Goal: Task Accomplishment & Management: Manage account settings

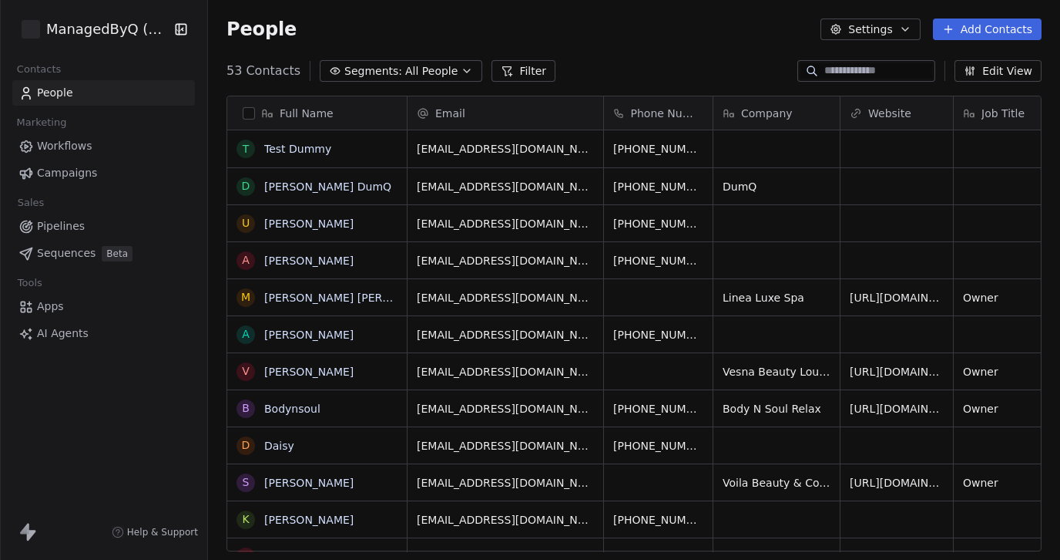
scroll to position [492, 852]
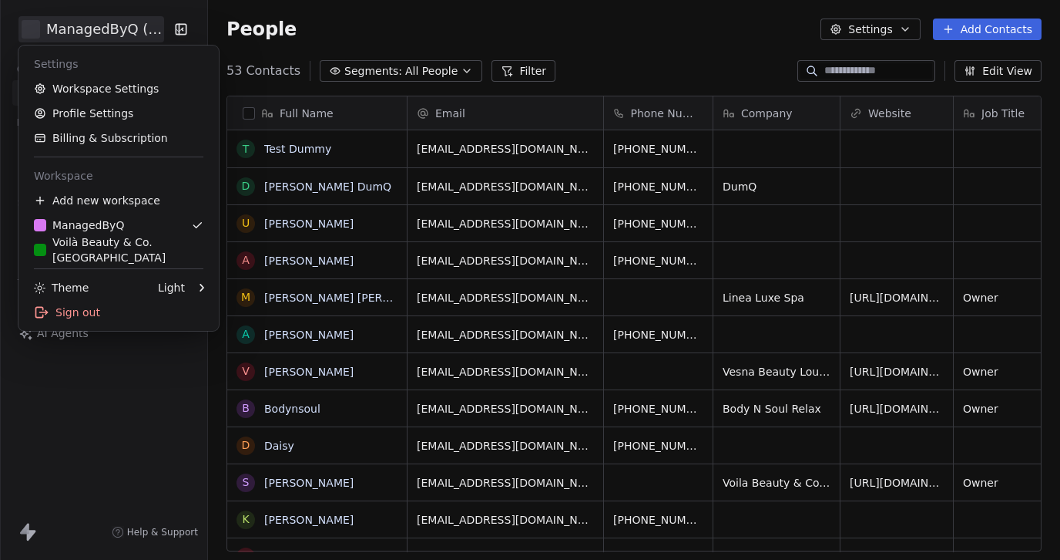
click at [97, 31] on html "ManagedByQ (FZE) Contacts People Marketing Workflows Campaigns Sales Pipelines …" at bounding box center [530, 280] width 1060 height 560
click at [618, 25] on html "ManagedByQ (FZE) Contacts People Marketing Workflows Campaigns Sales Pipelines …" at bounding box center [530, 280] width 1060 height 560
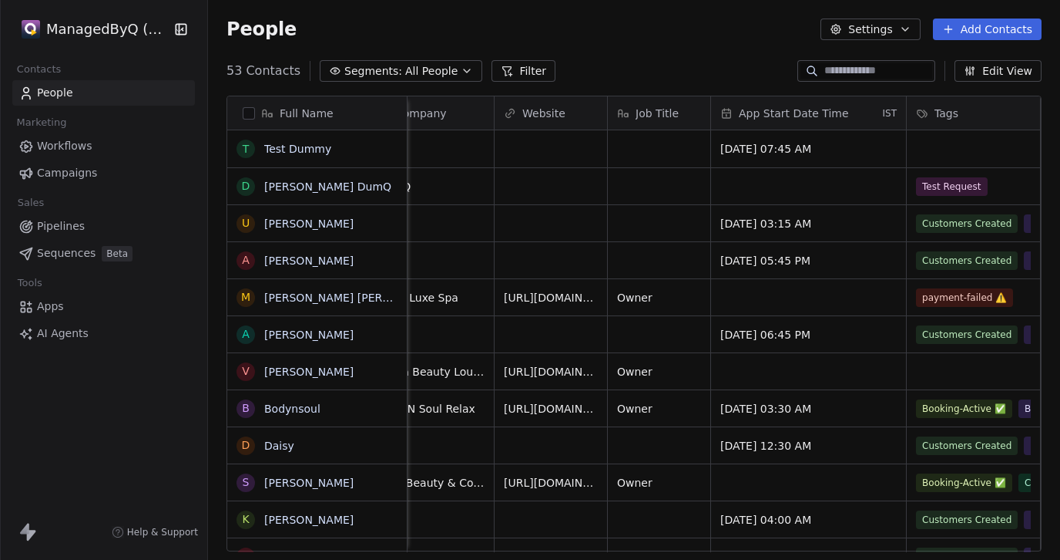
scroll to position [0, 0]
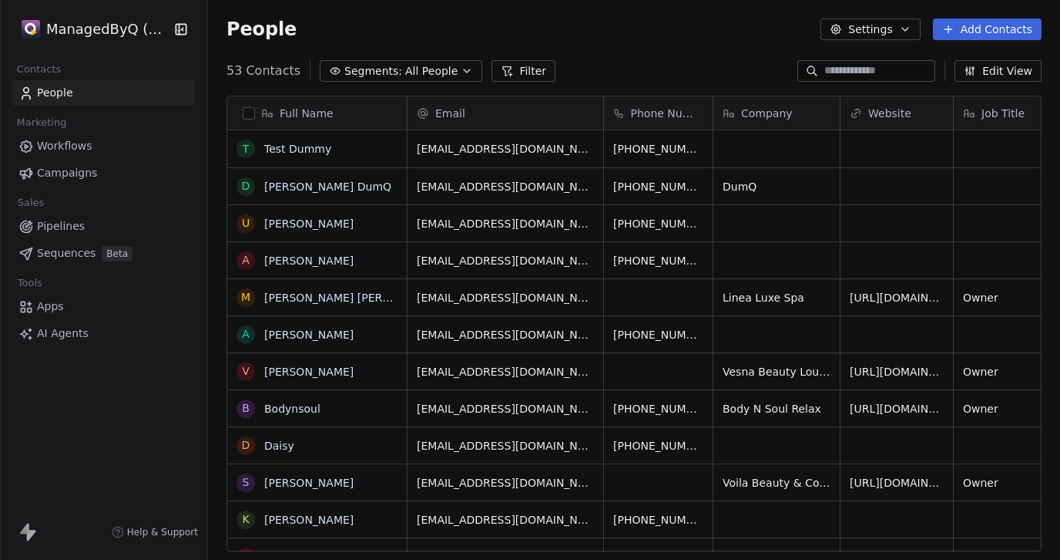
click at [100, 24] on html "ManagedByQ (FZE) Contacts People Marketing Workflows Campaigns Sales Pipelines …" at bounding box center [530, 280] width 1060 height 560
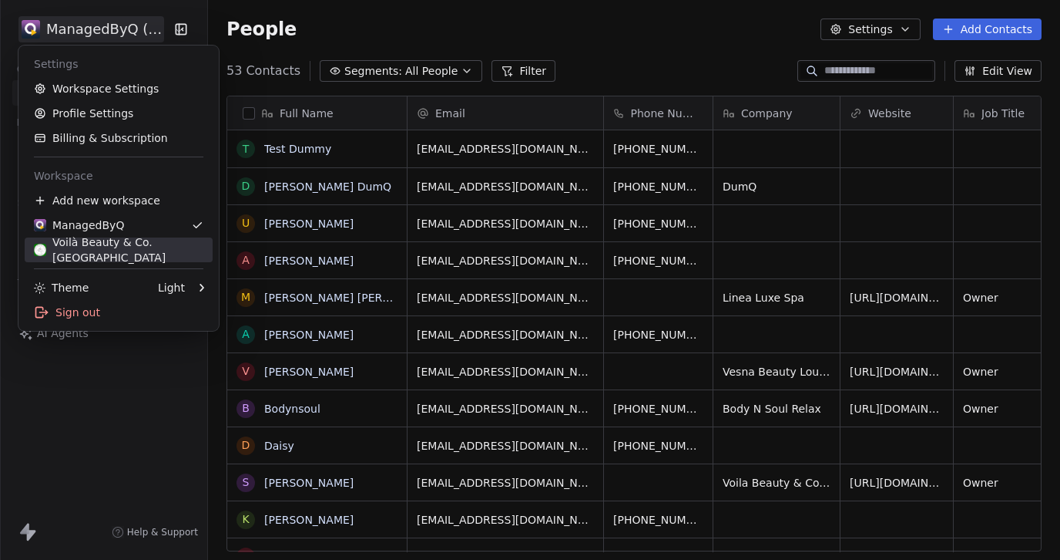
click at [110, 247] on div "Voilà Beauty & Co. [GEOGRAPHIC_DATA]" at bounding box center [119, 249] width 170 height 31
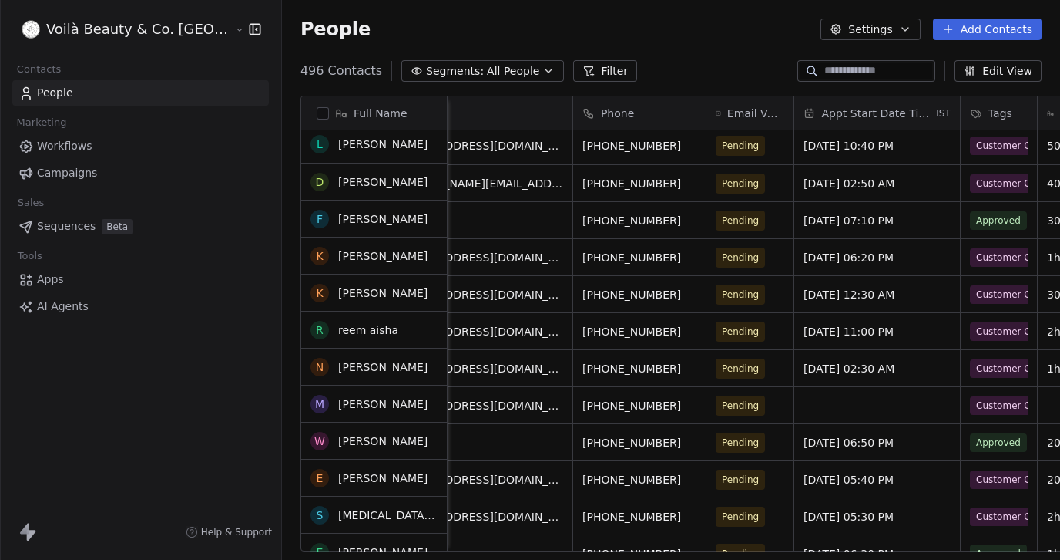
scroll to position [5, 0]
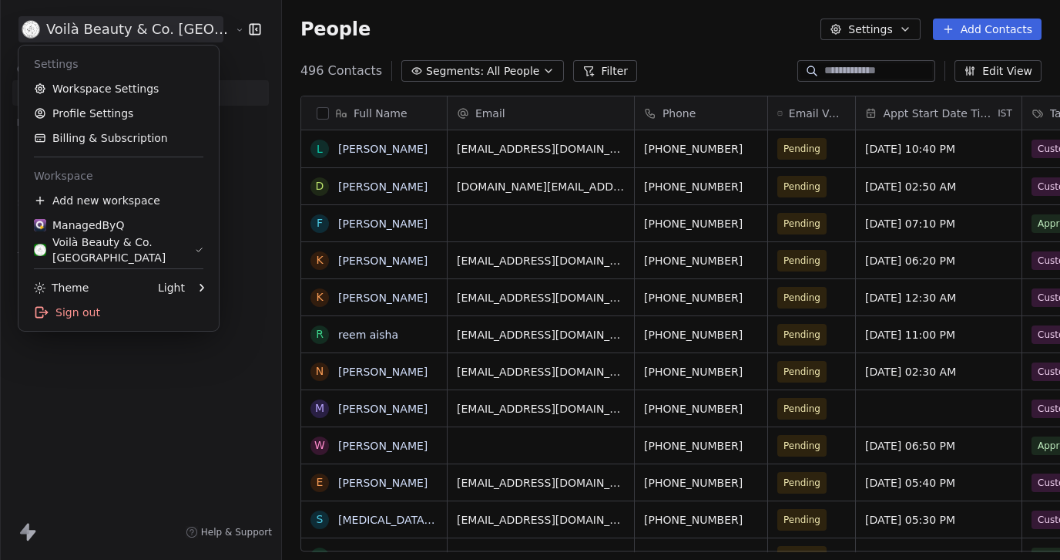
click at [128, 40] on html "Voilà Beauty & Co. Lounge Contacts People Marketing Workflows Campaigns Sales S…" at bounding box center [530, 280] width 1060 height 560
click at [105, 228] on div "ManagedByQ" at bounding box center [79, 224] width 90 height 15
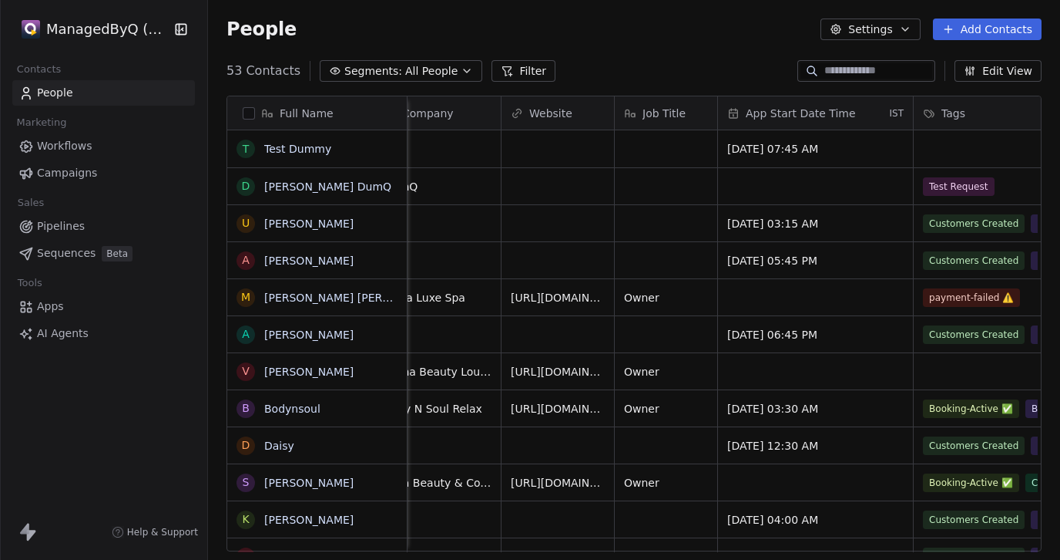
click at [47, 306] on span "Apps" at bounding box center [50, 306] width 27 height 16
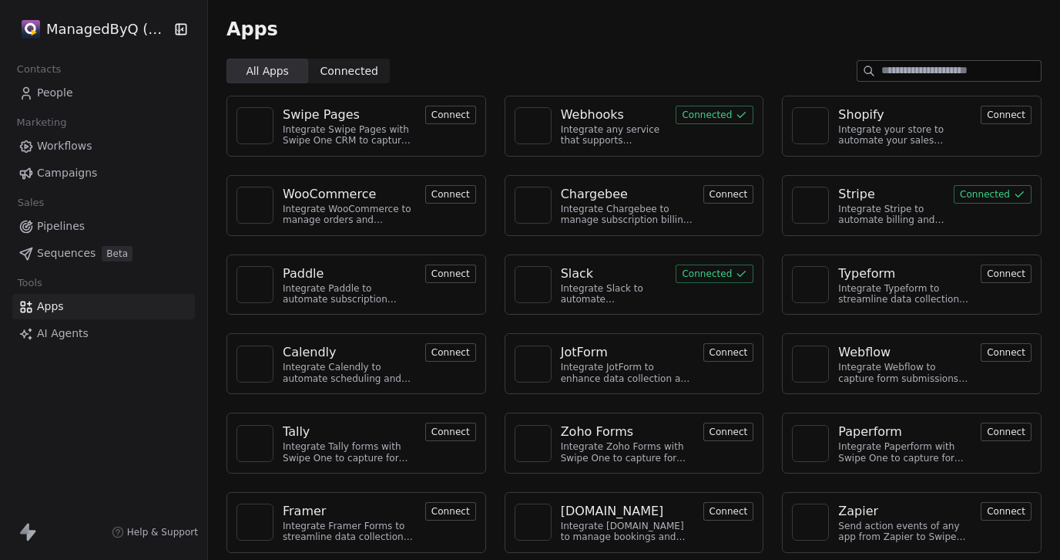
click at [586, 113] on div "Webhooks" at bounding box center [592, 115] width 63 height 18
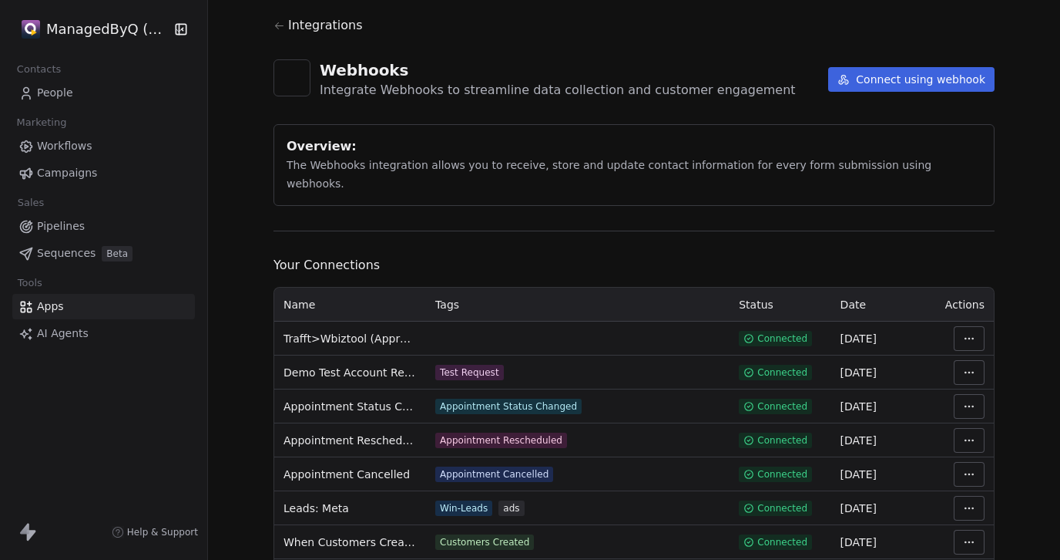
click at [984, 317] on html "ManagedByQ (FZE) Contacts People Marketing Workflows Campaigns Sales Pipelines …" at bounding box center [530, 280] width 1060 height 560
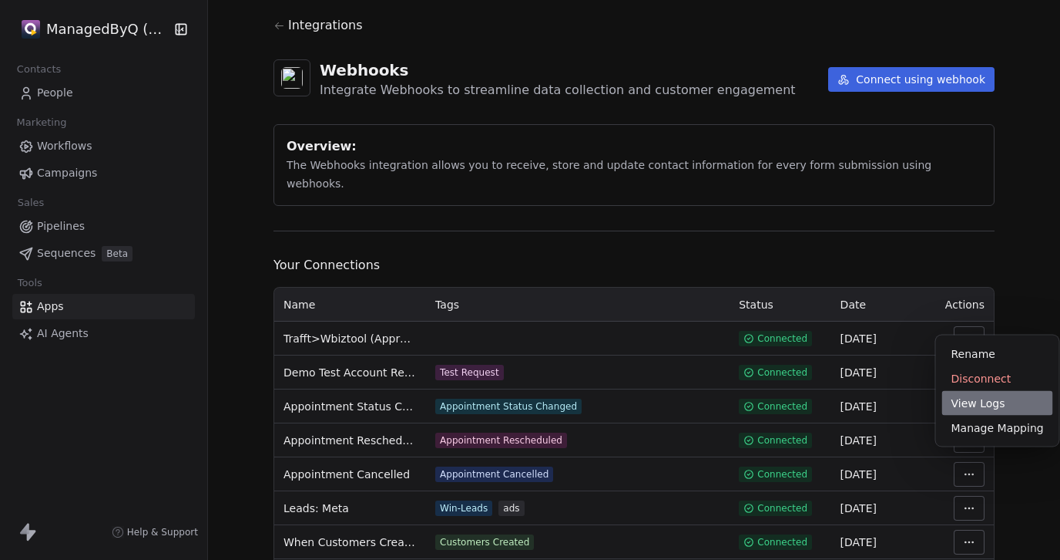
click at [986, 403] on div "View Logs" at bounding box center [998, 403] width 111 height 25
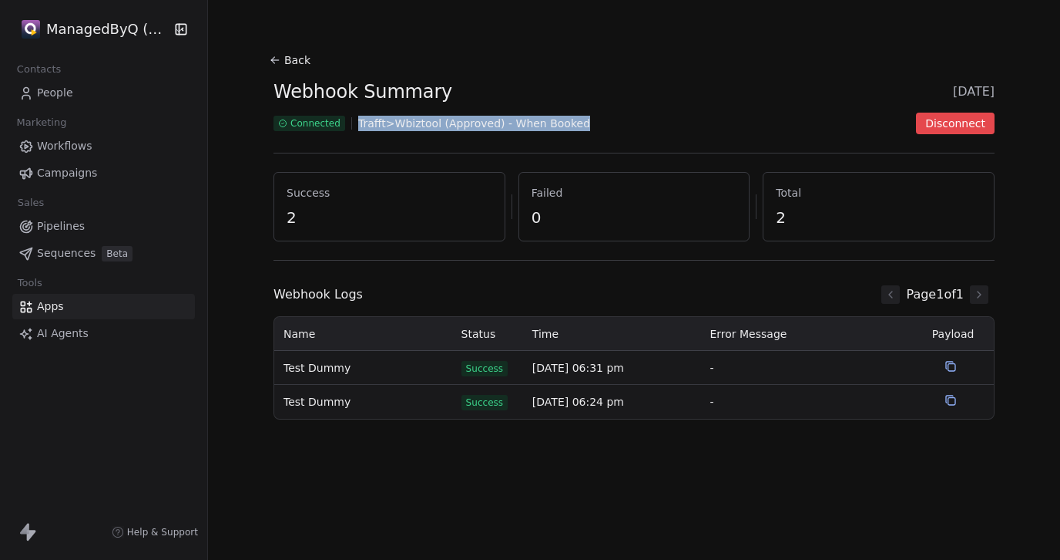
drag, startPoint x: 604, startPoint y: 119, endPoint x: 348, endPoint y: 121, distance: 256.6
click at [348, 121] on div "Connected Trafft>Wbiztool (Approved) - When Booked Disconnect" at bounding box center [634, 124] width 721 height 22
click at [949, 367] on icon at bounding box center [951, 366] width 12 height 12
click at [52, 94] on span "People" at bounding box center [55, 93] width 36 height 16
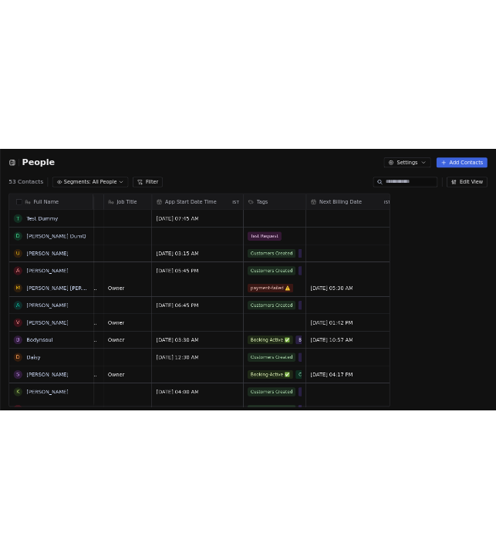
scroll to position [492, 619]
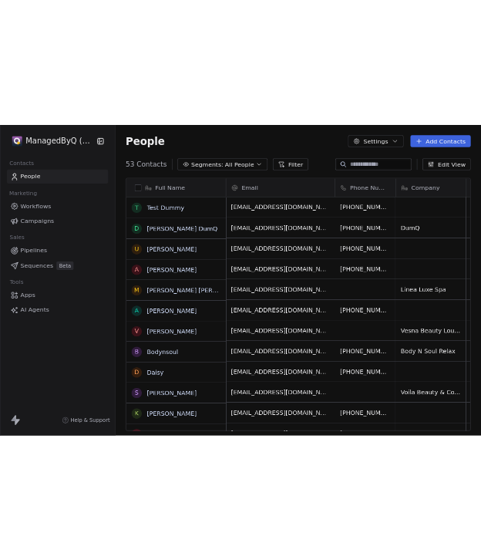
scroll to position [492, 619]
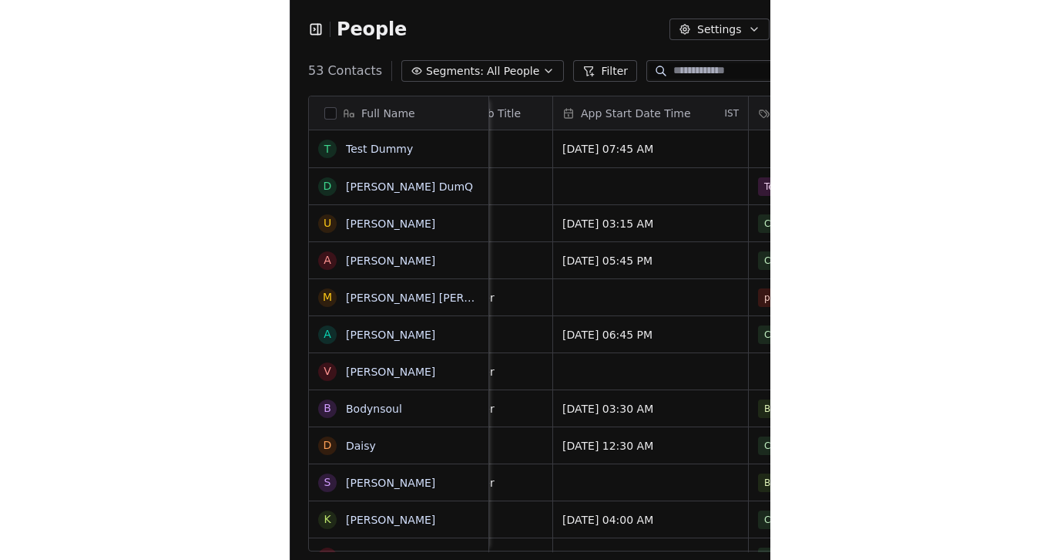
scroll to position [492, 852]
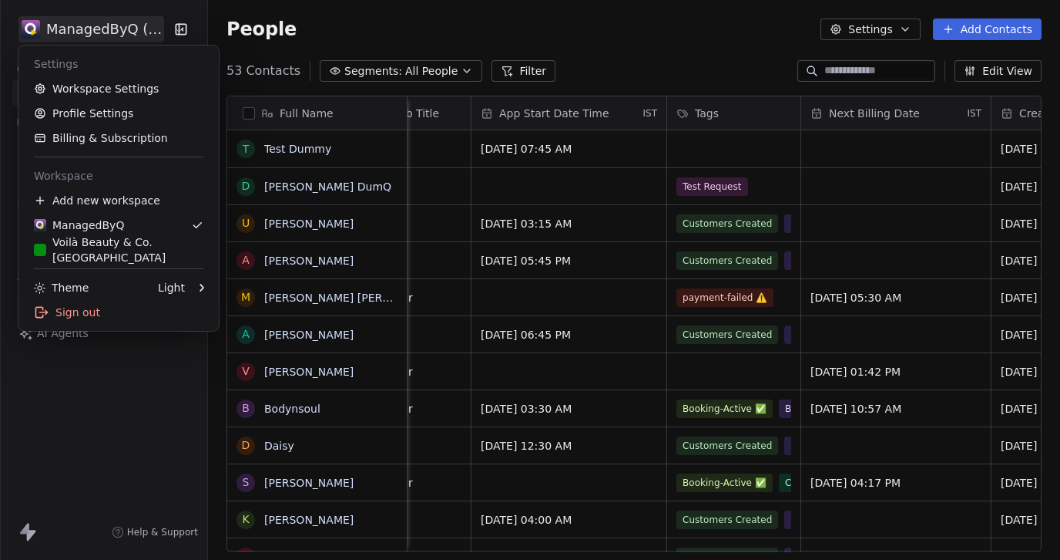
click at [67, 29] on html "ManagedByQ (FZE) Contacts People Marketing Workflows Campaigns Sales Pipelines …" at bounding box center [530, 280] width 1060 height 560
click at [96, 89] on link "Workspace Settings" at bounding box center [119, 88] width 188 height 25
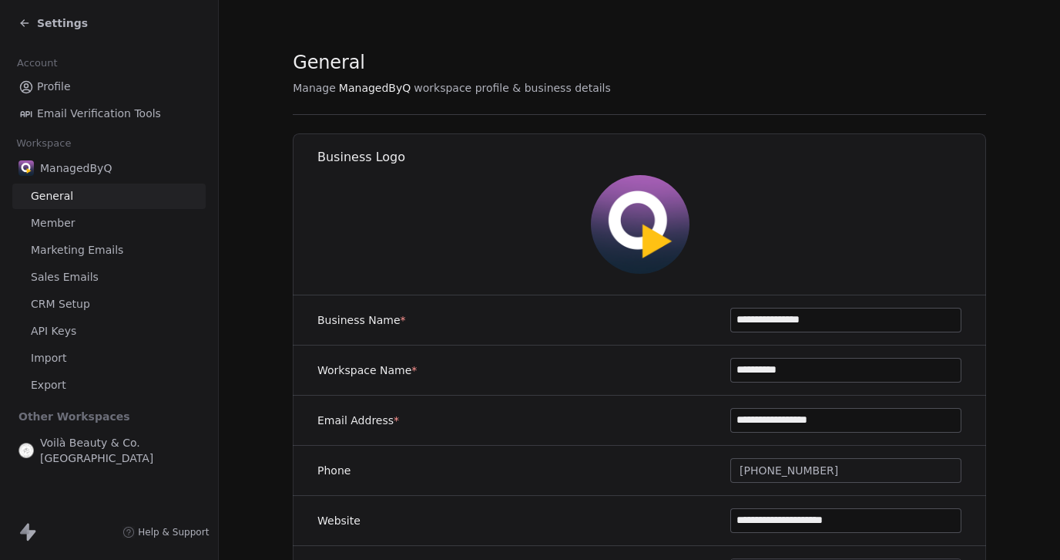
click at [56, 28] on span "Settings" at bounding box center [62, 22] width 51 height 15
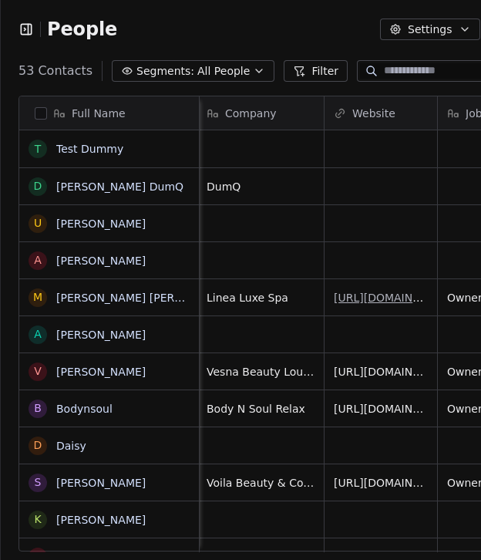
scroll to position [492, 619]
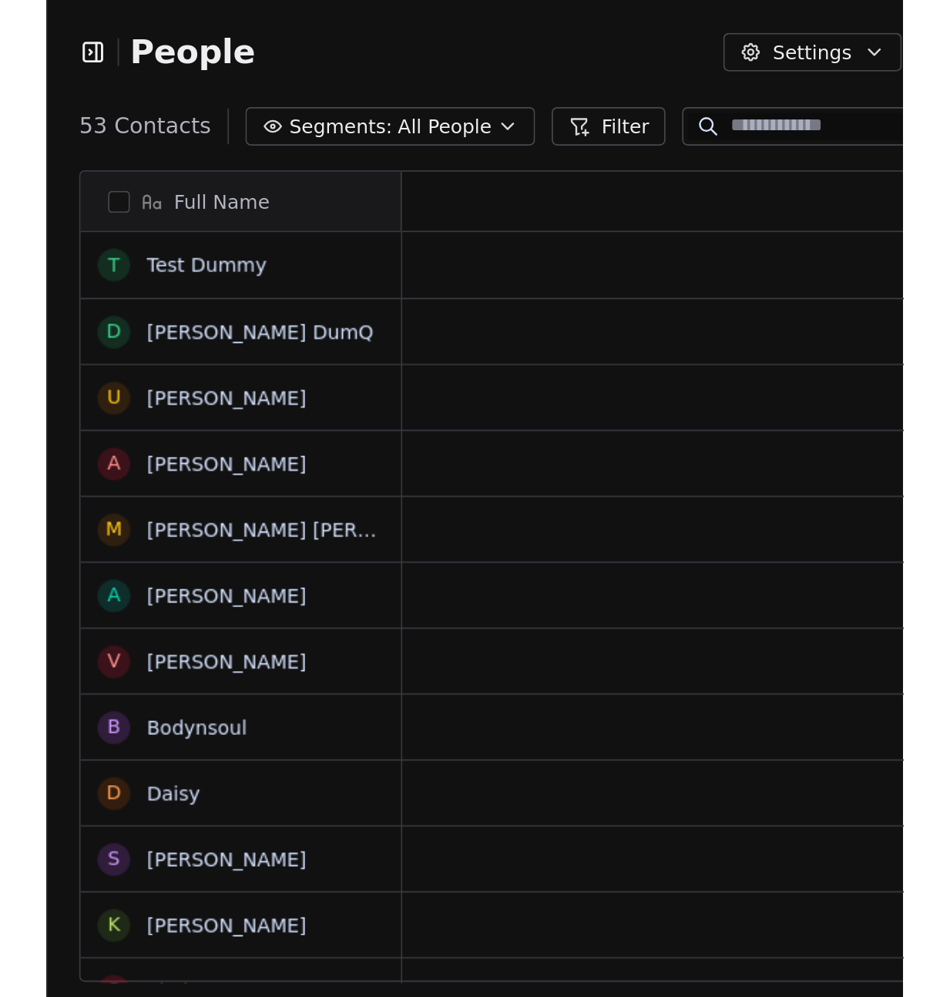
scroll to position [492, 619]
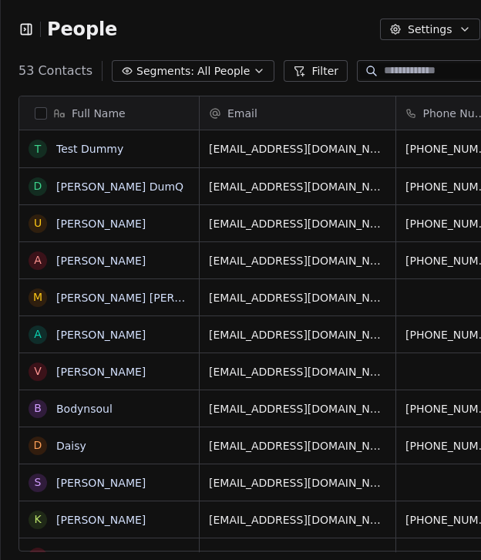
click at [17, 29] on div "People Settings Add Contacts" at bounding box center [310, 29] width 620 height 59
click at [22, 28] on icon "button" at bounding box center [25, 29] width 15 height 15
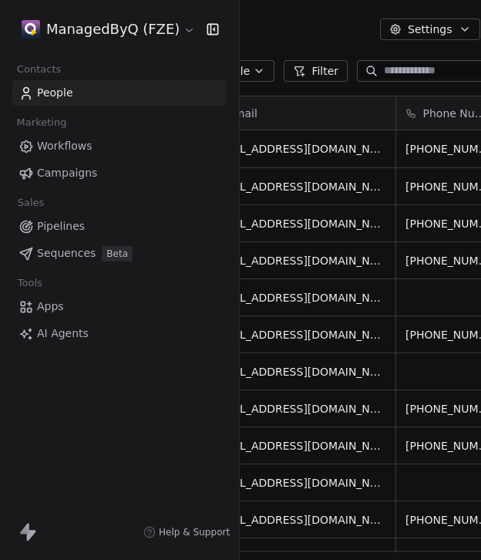
click at [82, 29] on html "ManagedByQ (FZE) Contacts People Marketing Workflows Campaigns Sales Pipelines …" at bounding box center [240, 280] width 481 height 560
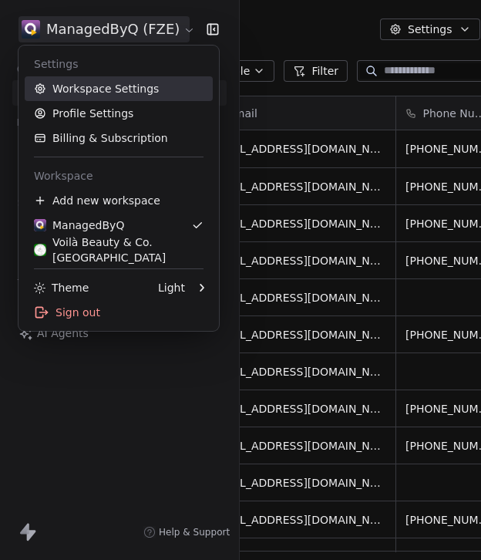
click at [107, 87] on link "Workspace Settings" at bounding box center [119, 88] width 188 height 25
